Goal: Find specific page/section: Find specific page/section

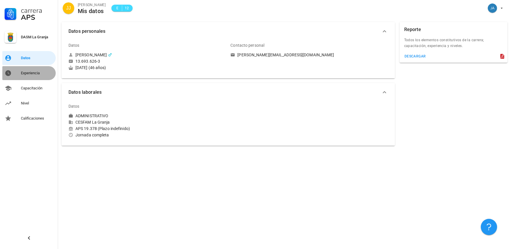
click at [30, 72] on div "Experiencia" at bounding box center [37, 73] width 32 height 5
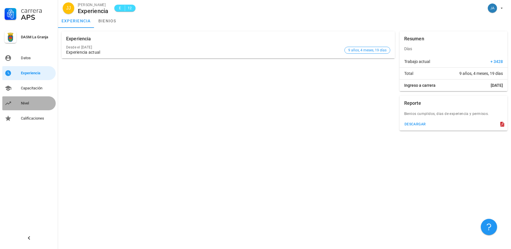
click at [26, 104] on div "Nivel" at bounding box center [37, 103] width 32 height 5
